Goal: Task Accomplishment & Management: Manage account settings

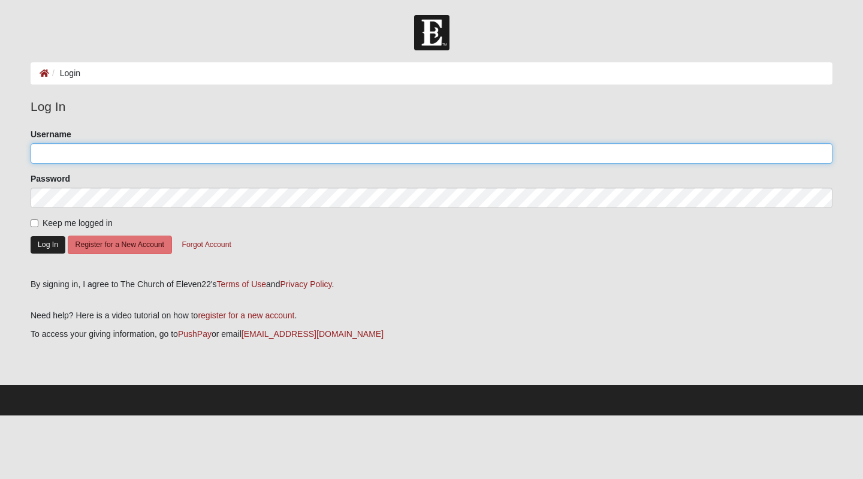
type input "KathyGJones"
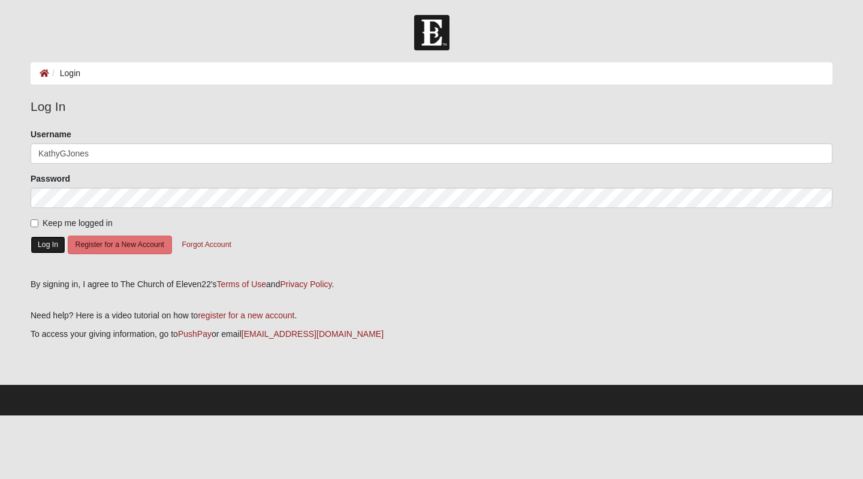
click at [53, 243] on button "Log In" at bounding box center [48, 244] width 35 height 17
